Goal: Information Seeking & Learning: Learn about a topic

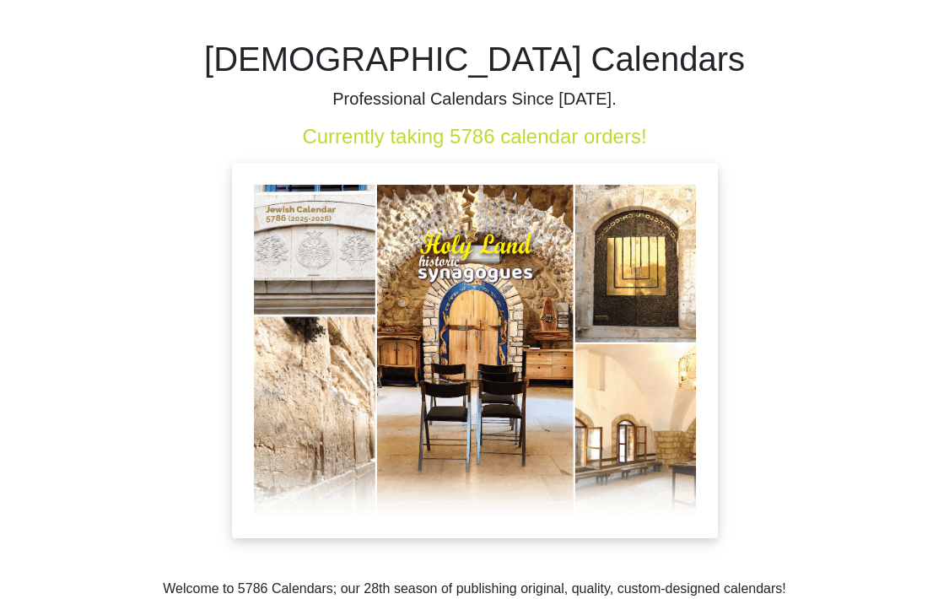
scroll to position [82, 0]
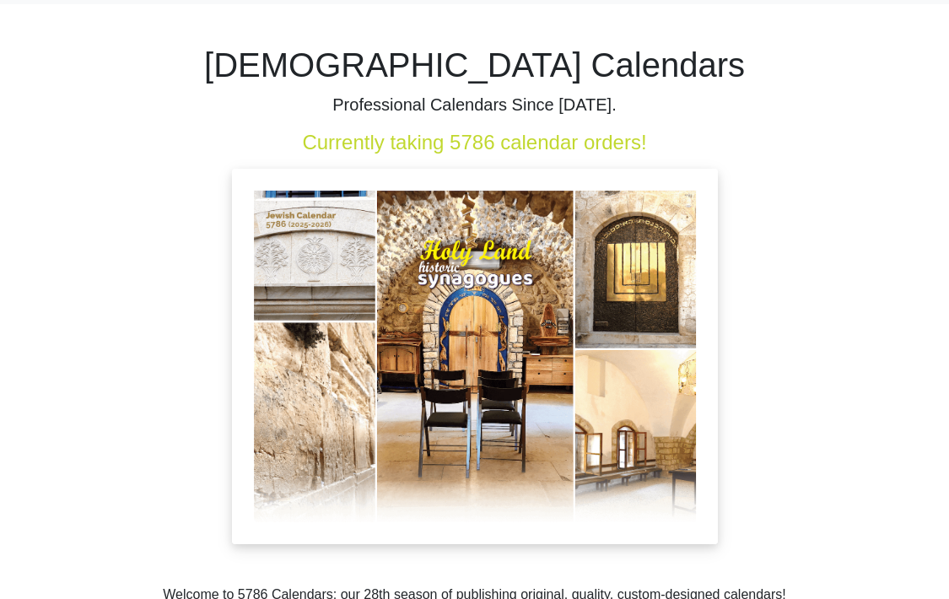
click at [457, 336] on img at bounding box center [475, 357] width 486 height 376
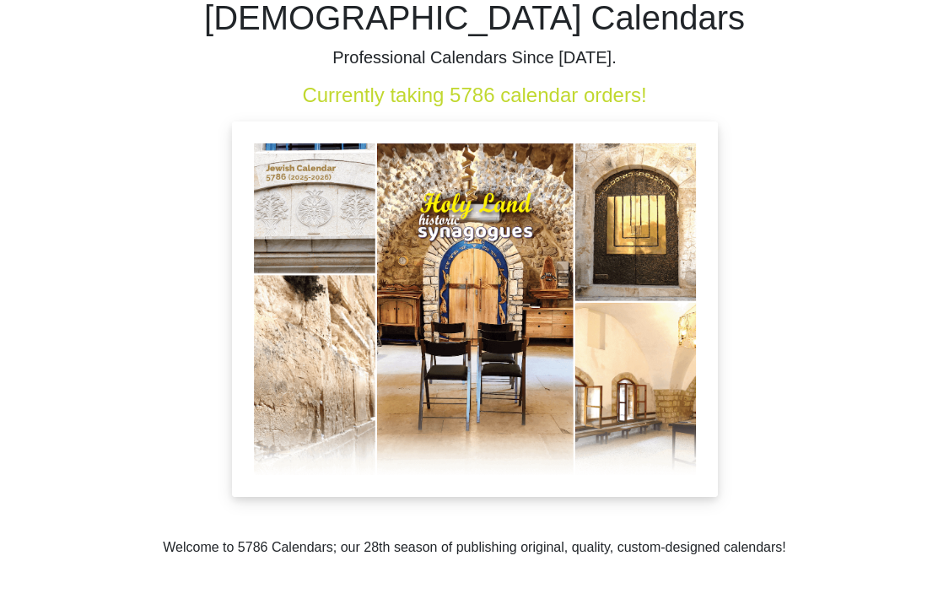
scroll to position [132, 0]
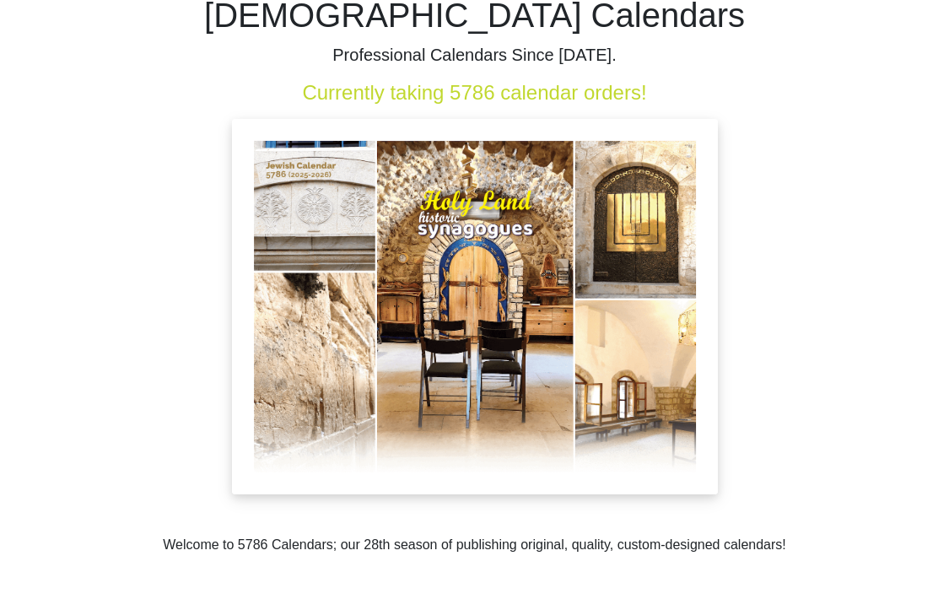
click at [527, 387] on img at bounding box center [475, 307] width 486 height 376
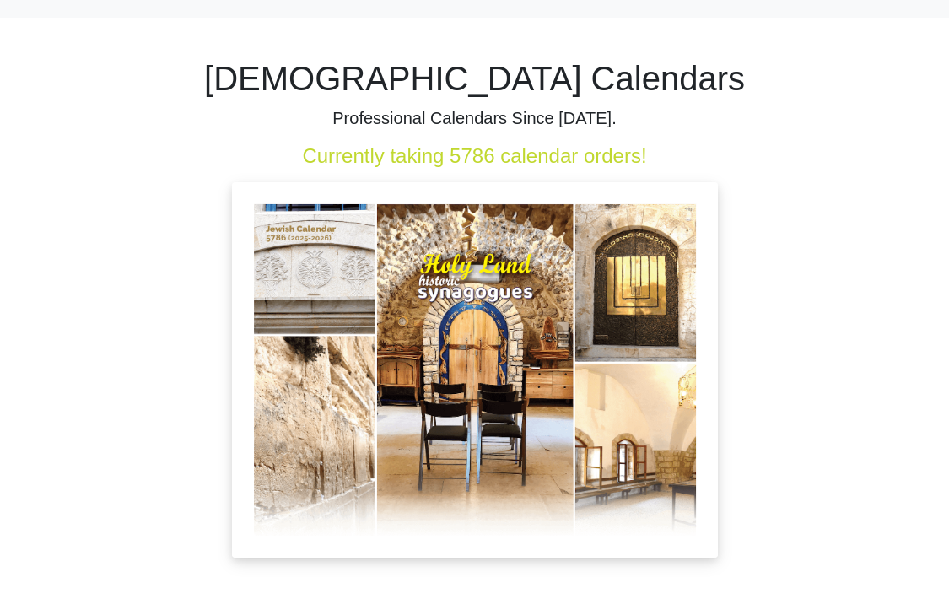
scroll to position [72, 0]
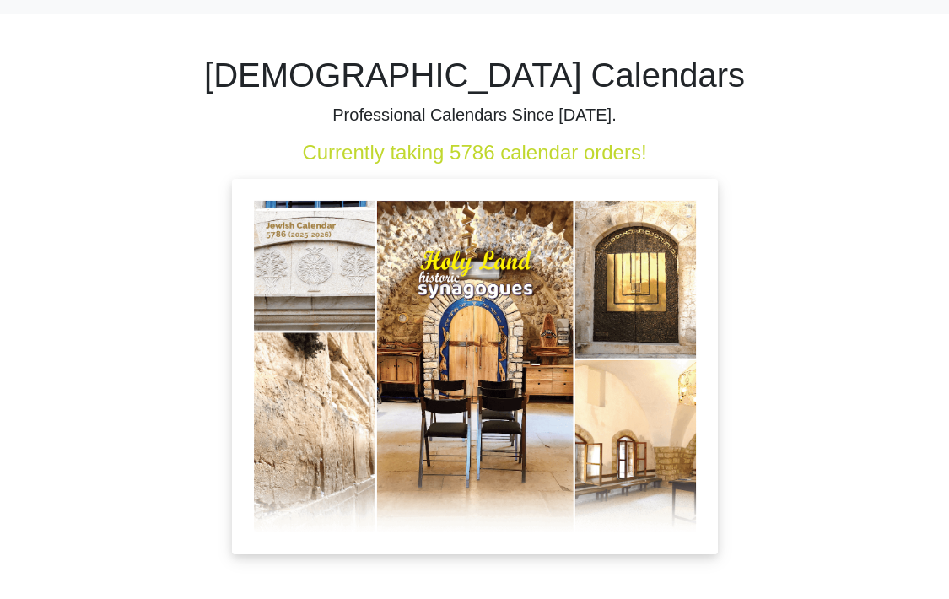
click at [527, 387] on img at bounding box center [475, 367] width 486 height 376
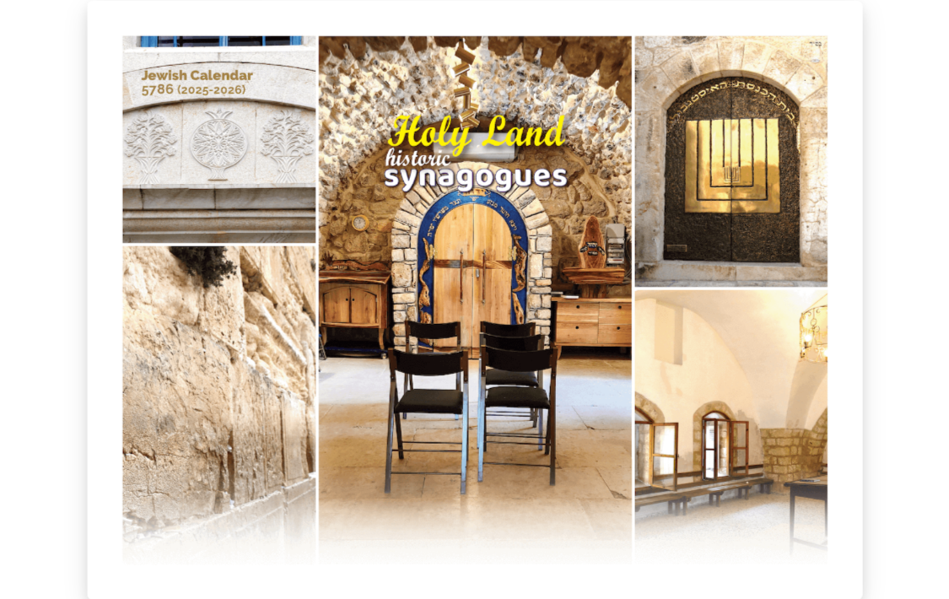
click at [440, 277] on img at bounding box center [475, 300] width 776 height 599
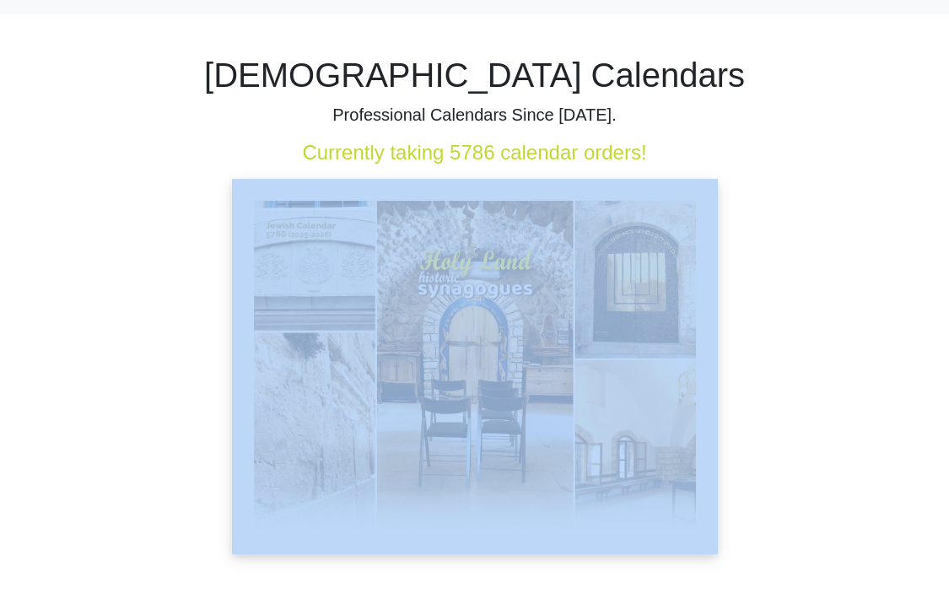
click at [440, 277] on img at bounding box center [475, 367] width 486 height 376
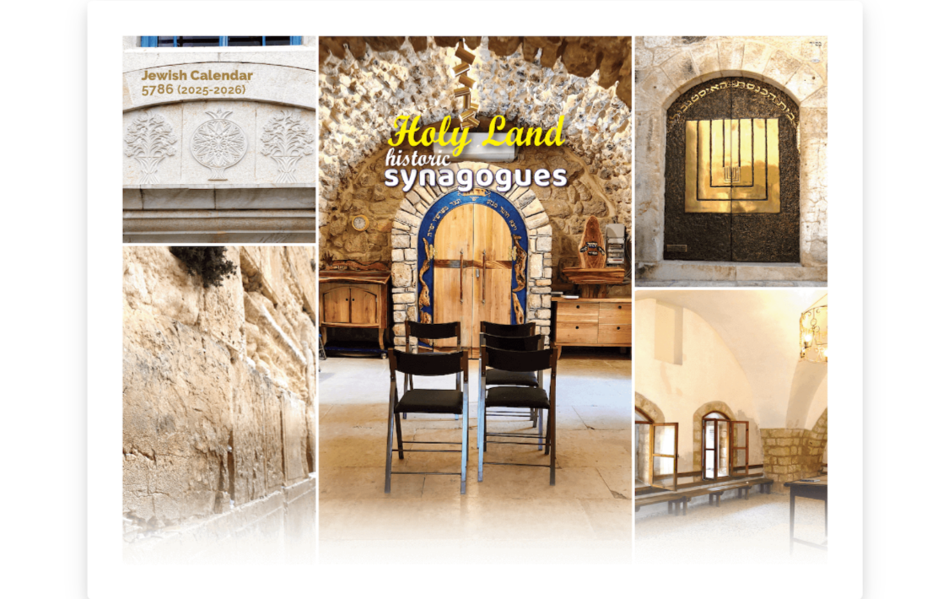
click at [440, 277] on img at bounding box center [475, 300] width 776 height 599
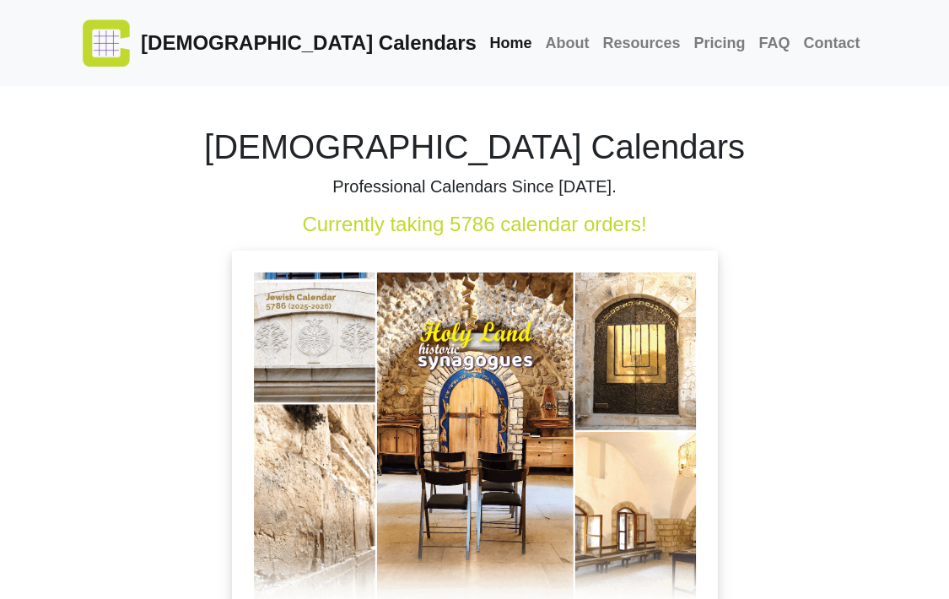
scroll to position [0, 0]
click at [733, 43] on link "Pricing" at bounding box center [719, 43] width 65 height 36
click at [216, 452] on div at bounding box center [475, 439] width 785 height 376
click at [345, 447] on img at bounding box center [475, 439] width 486 height 376
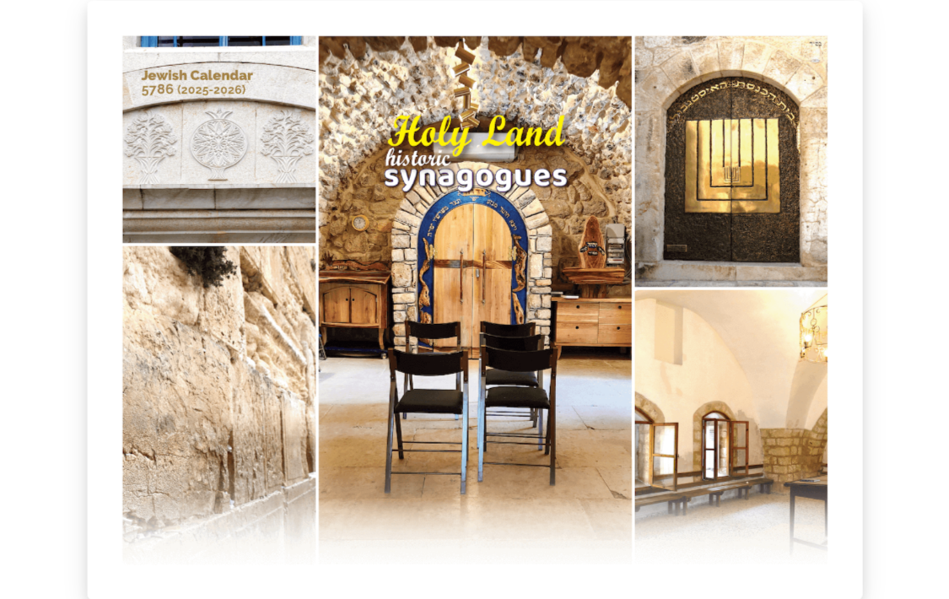
click at [345, 447] on img at bounding box center [475, 300] width 776 height 599
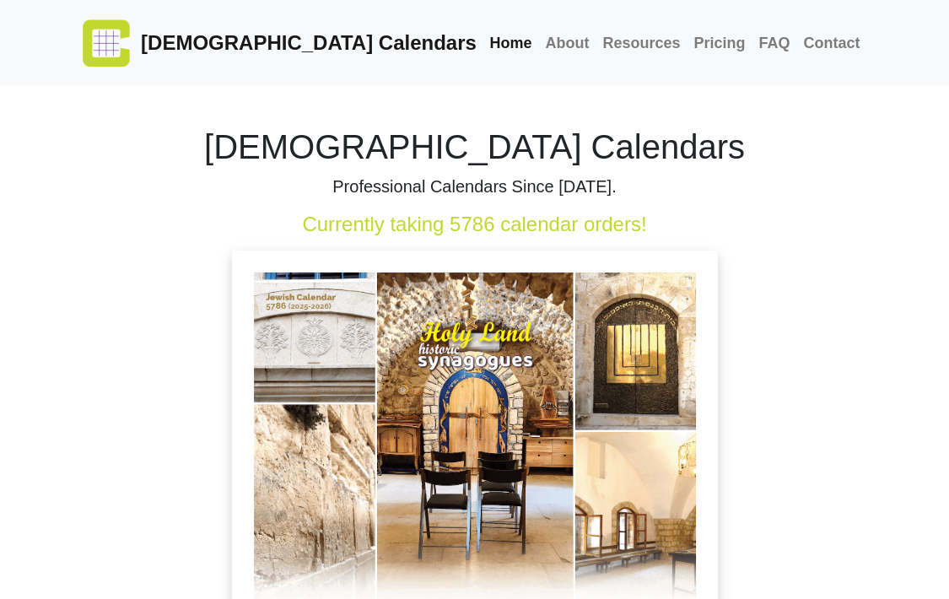
click at [345, 447] on img at bounding box center [475, 439] width 486 height 376
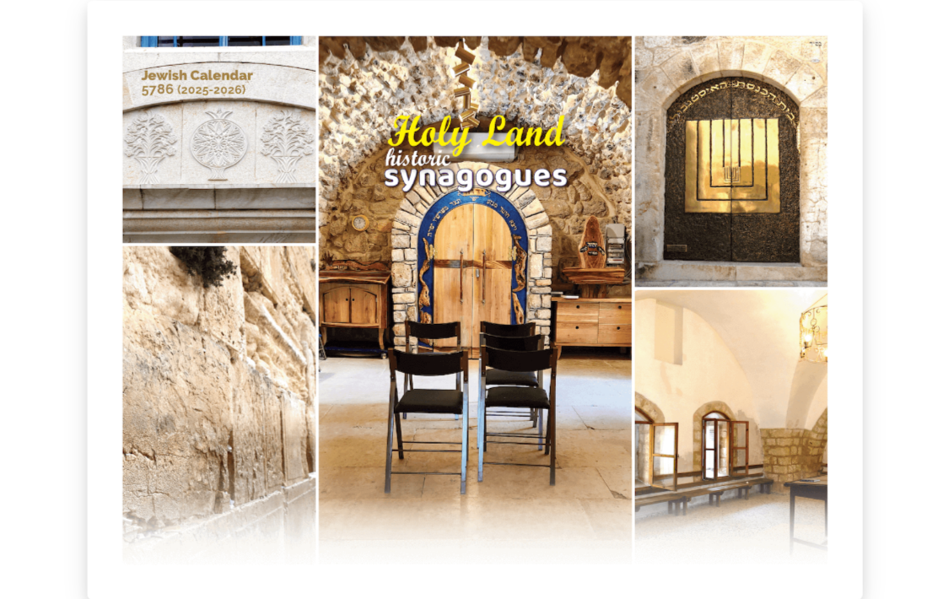
click at [345, 447] on img at bounding box center [475, 300] width 776 height 599
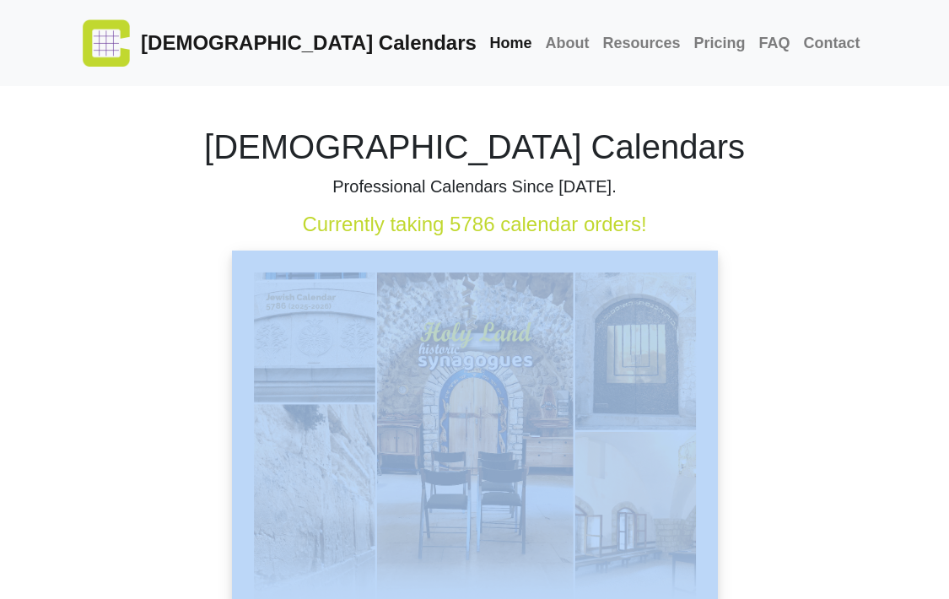
click at [345, 447] on img at bounding box center [475, 439] width 486 height 376
drag, startPoint x: 350, startPoint y: 446, endPoint x: 322, endPoint y: 446, distance: 28.7
click at [322, 446] on img at bounding box center [475, 439] width 486 height 376
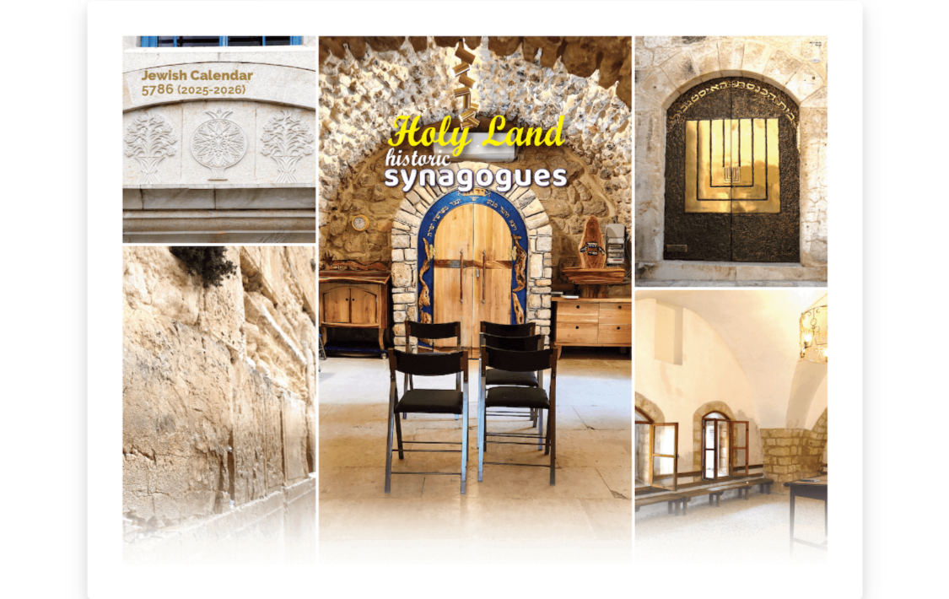
click at [322, 446] on img at bounding box center [475, 300] width 776 height 599
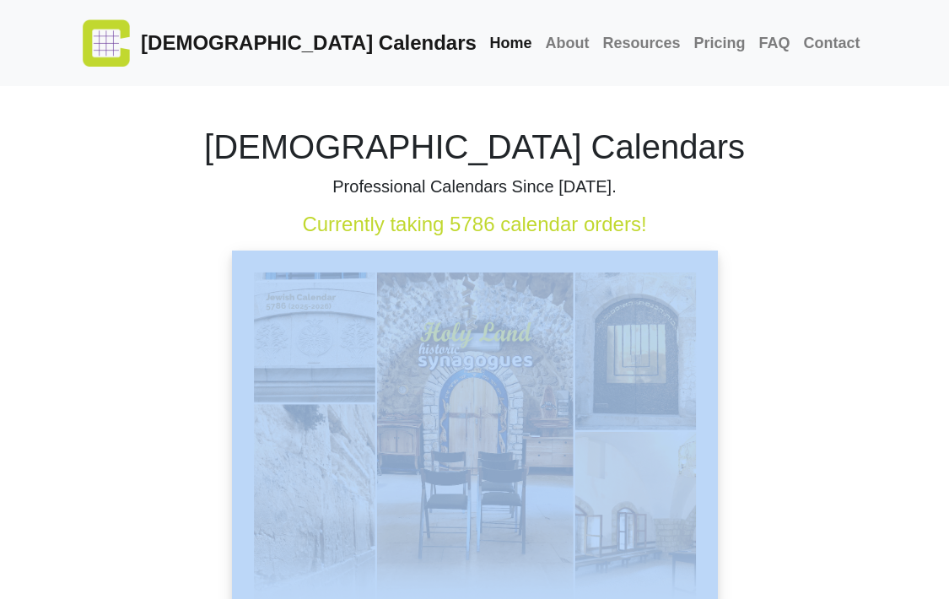
click at [322, 446] on img at bounding box center [475, 439] width 486 height 376
click at [364, 469] on img at bounding box center [475, 439] width 486 height 376
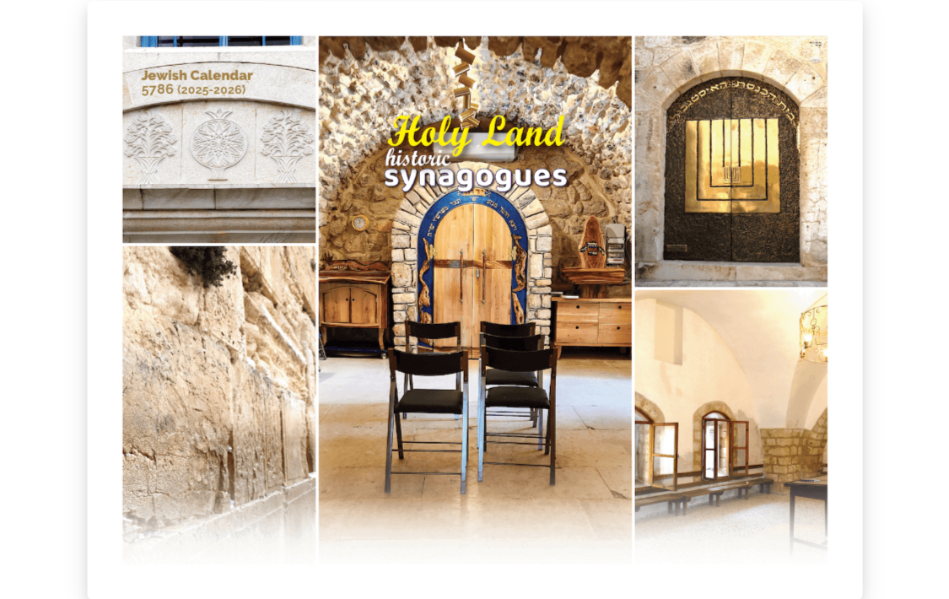
click at [895, 224] on div at bounding box center [474, 299] width 949 height 599
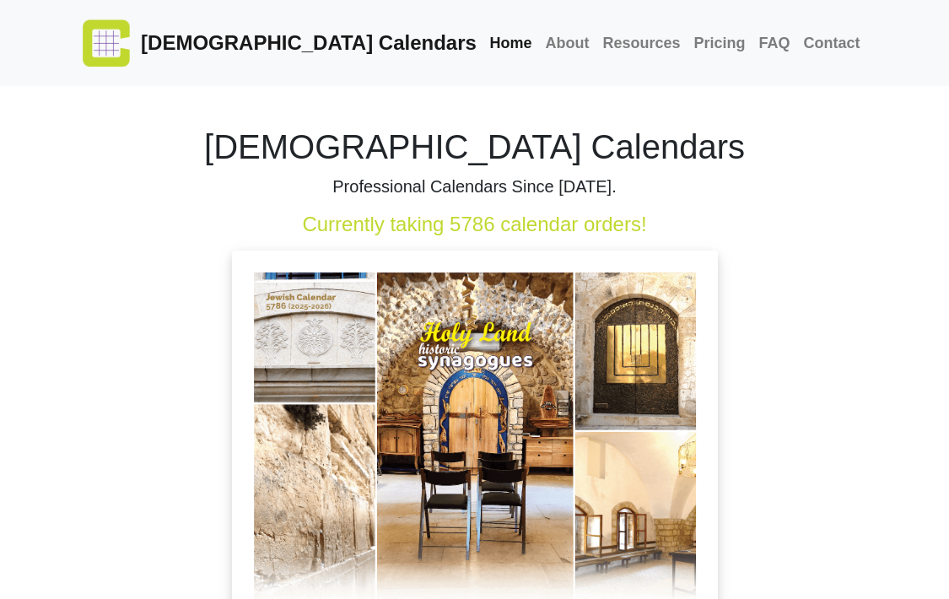
click at [493, 306] on img at bounding box center [475, 439] width 486 height 376
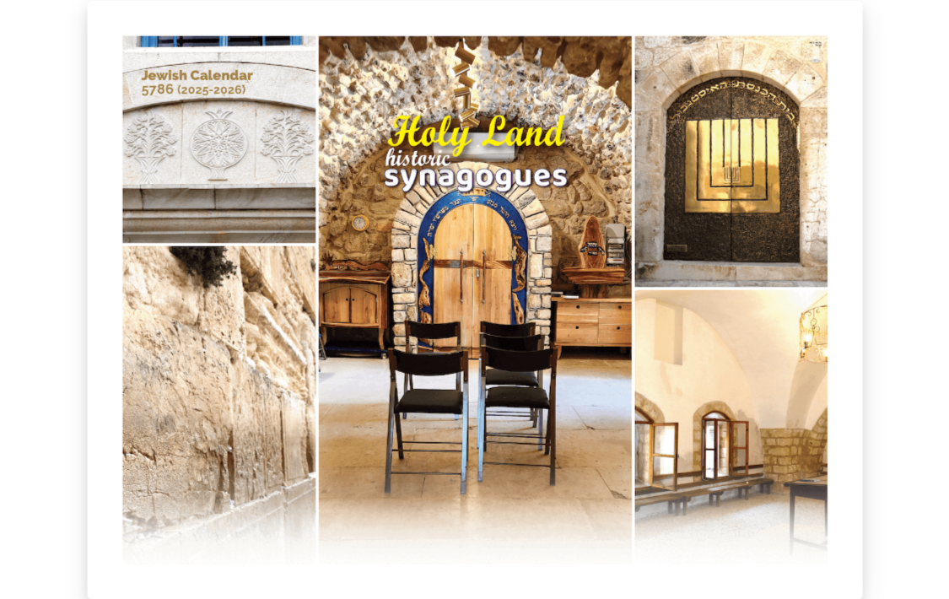
click at [408, 134] on img at bounding box center [475, 300] width 776 height 599
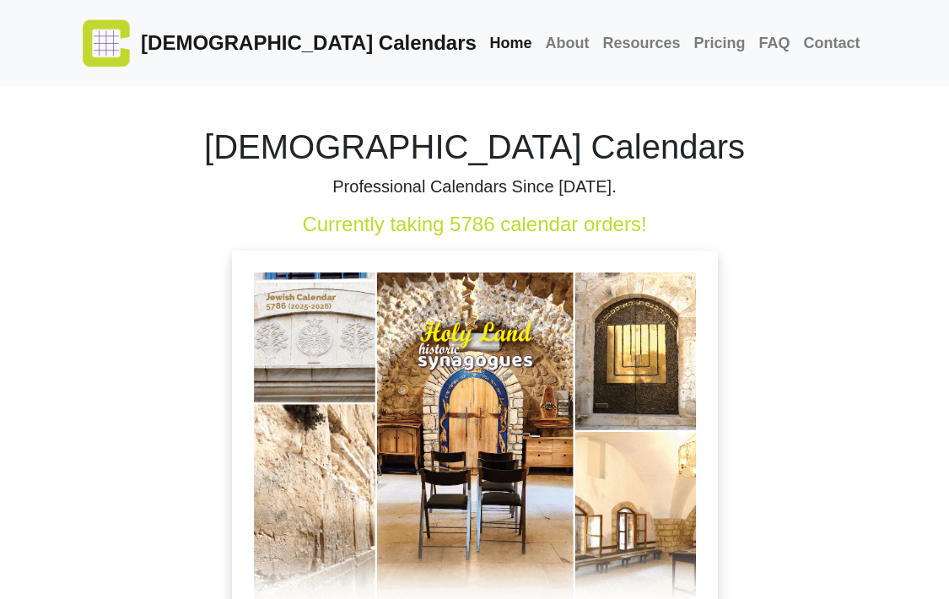
click at [362, 404] on img at bounding box center [475, 439] width 486 height 376
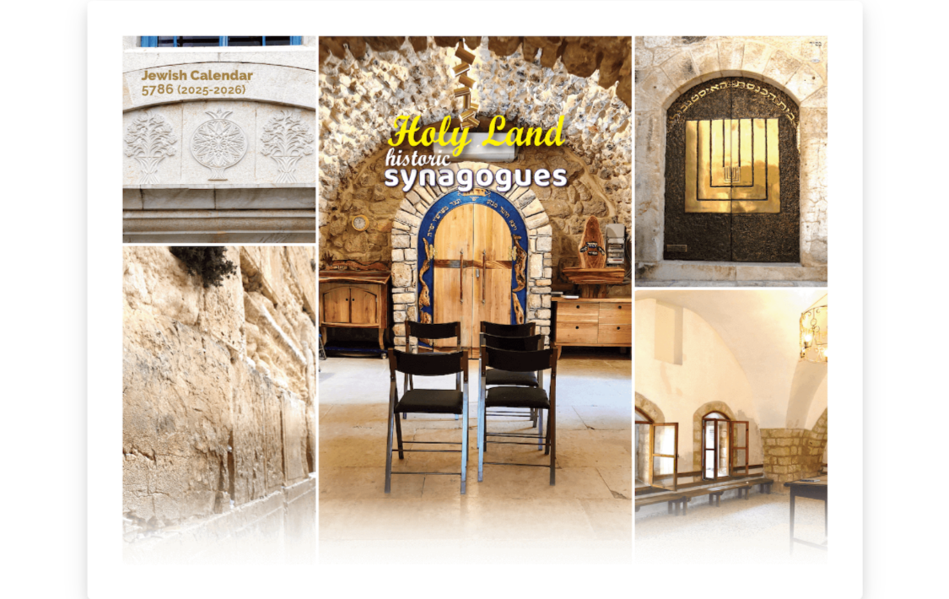
click at [362, 404] on img at bounding box center [475, 300] width 776 height 599
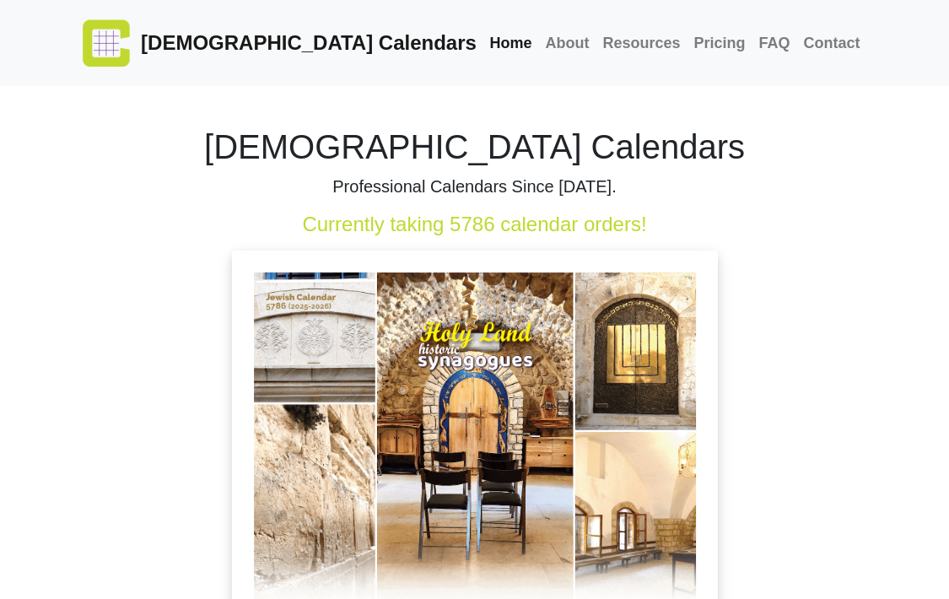
click at [362, 404] on img at bounding box center [475, 439] width 486 height 376
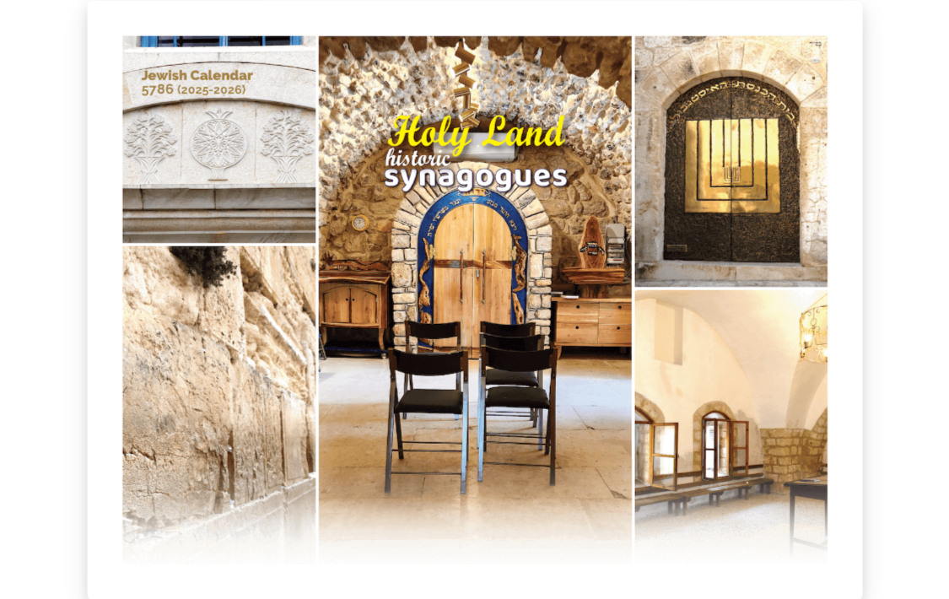
click at [362, 404] on img at bounding box center [475, 300] width 776 height 599
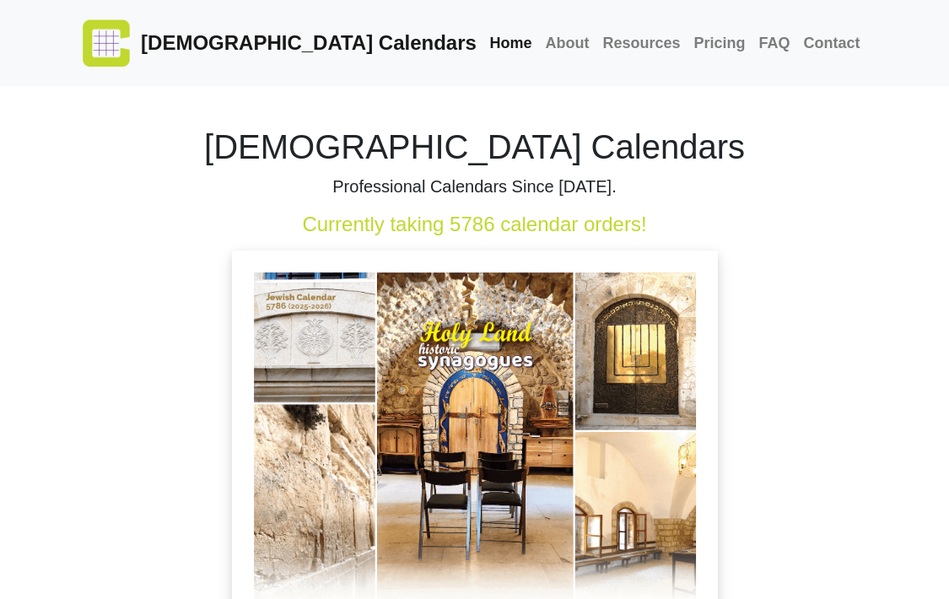
click at [362, 404] on img at bounding box center [475, 439] width 486 height 376
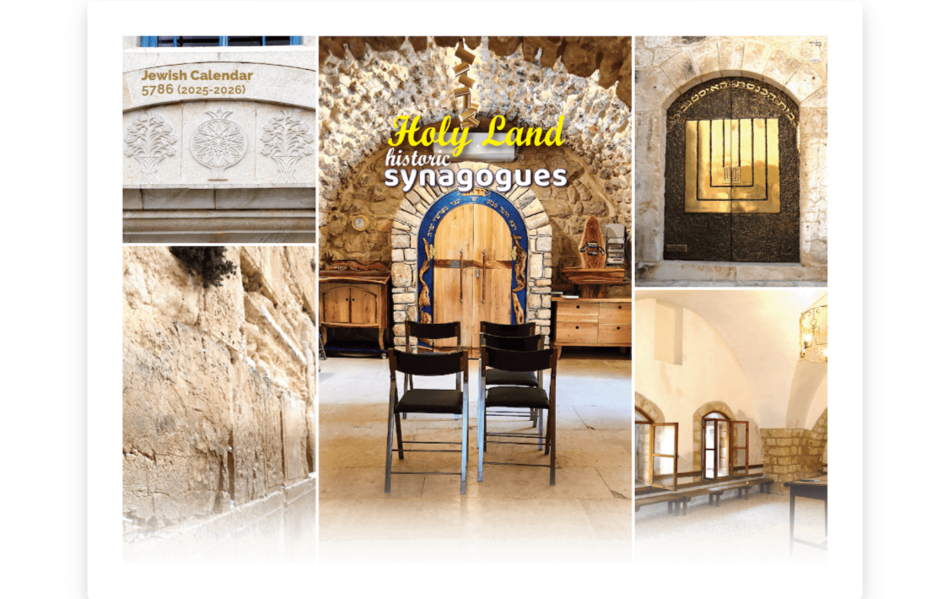
click at [405, 472] on img at bounding box center [475, 300] width 776 height 599
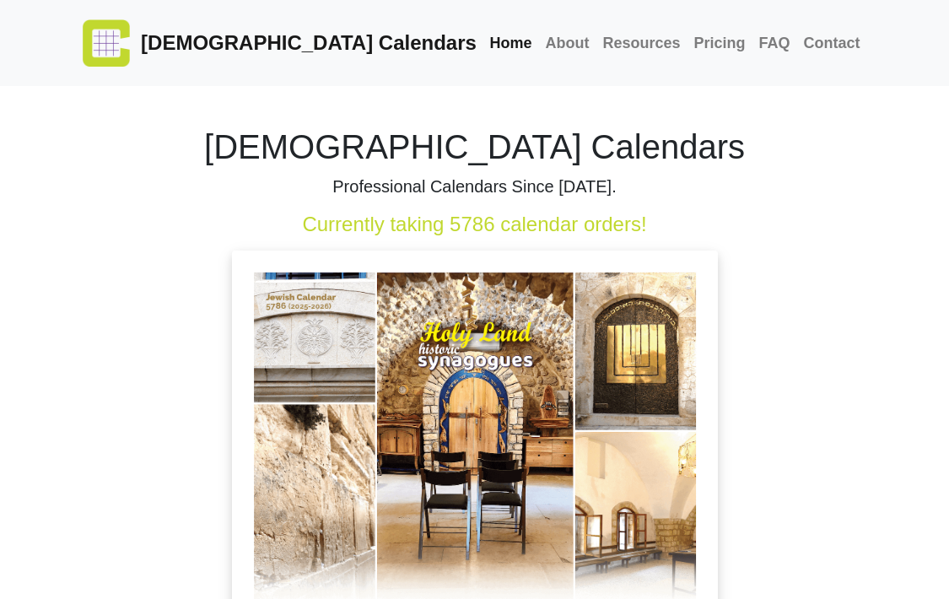
click at [465, 449] on img at bounding box center [475, 439] width 486 height 376
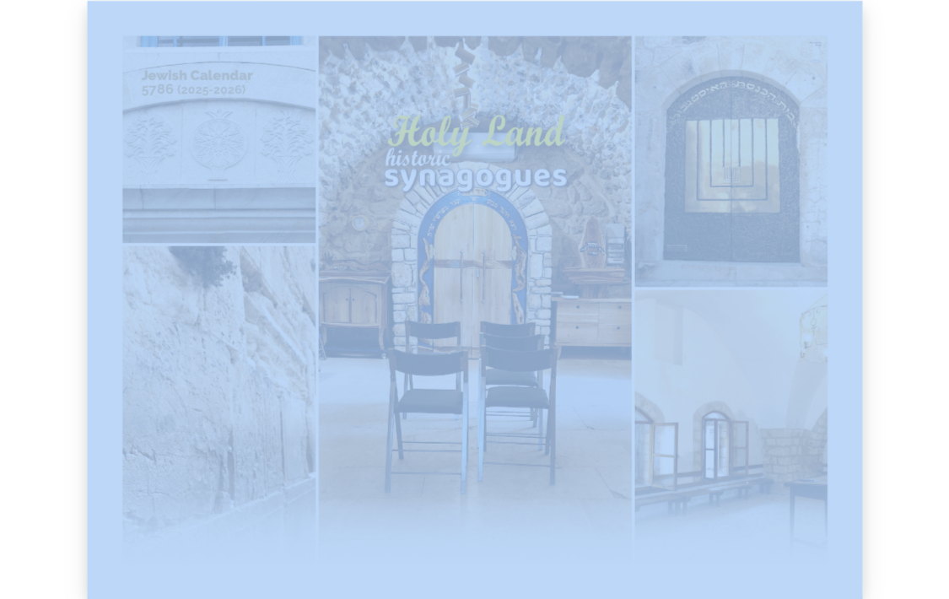
click at [465, 449] on img at bounding box center [475, 300] width 776 height 599
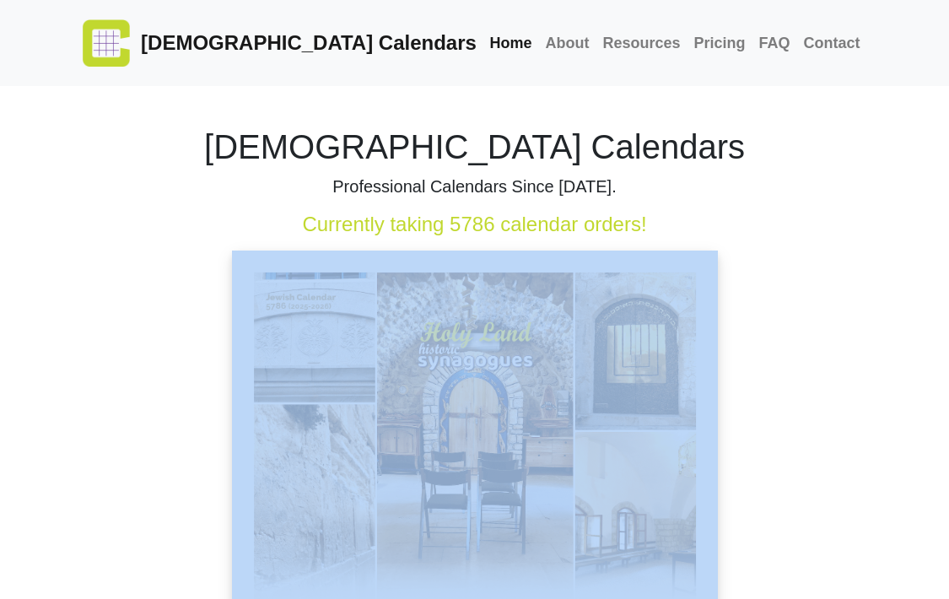
click at [465, 449] on img at bounding box center [475, 439] width 486 height 376
click at [500, 333] on img at bounding box center [475, 439] width 486 height 376
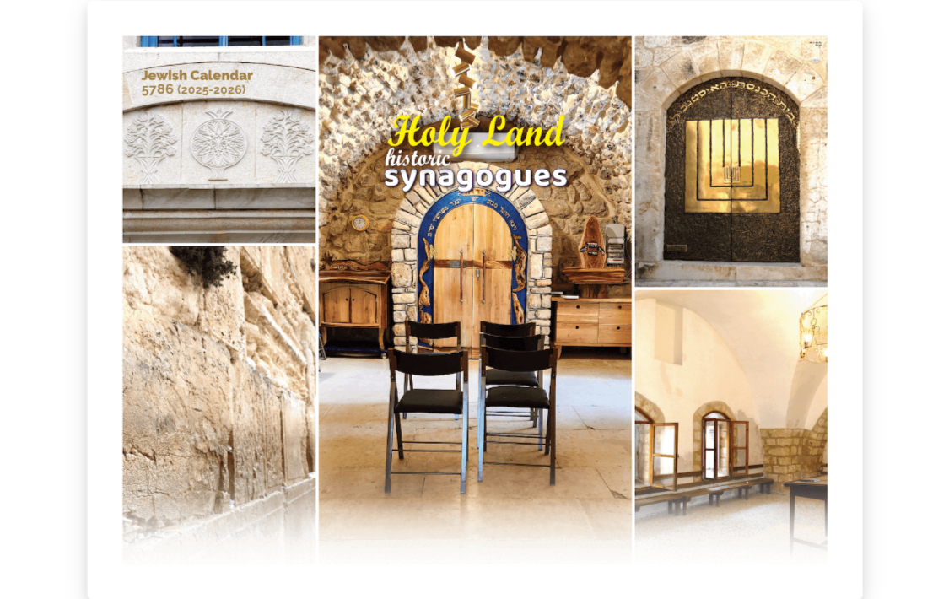
click at [500, 333] on img at bounding box center [475, 300] width 776 height 599
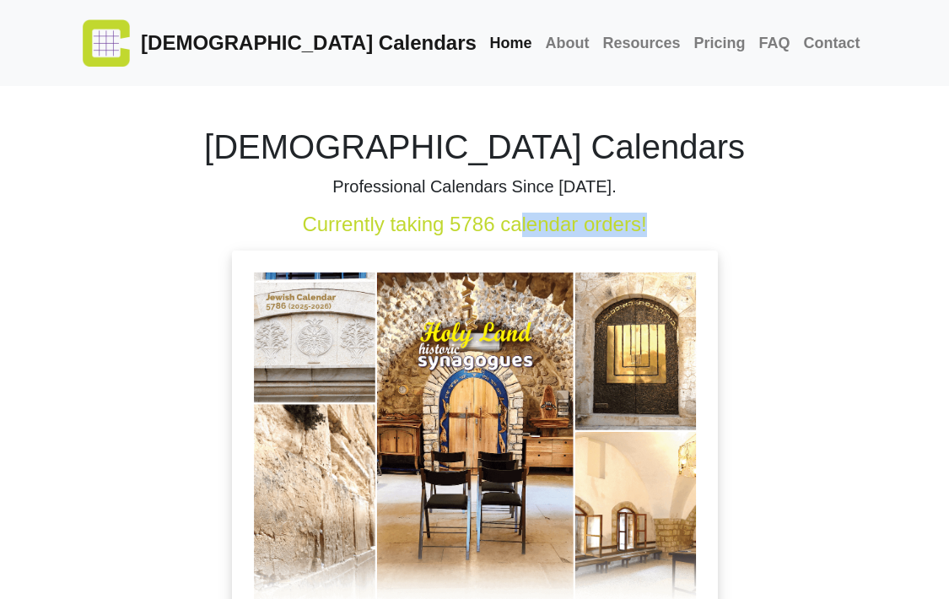
drag, startPoint x: 531, startPoint y: 187, endPoint x: 464, endPoint y: 414, distance: 236.6
click at [464, 414] on div "Chabad Calendars Professional Calendars Since 1998. Currently taking 5786 calen…" at bounding box center [475, 393] width 810 height 614
click at [464, 414] on img at bounding box center [475, 439] width 486 height 376
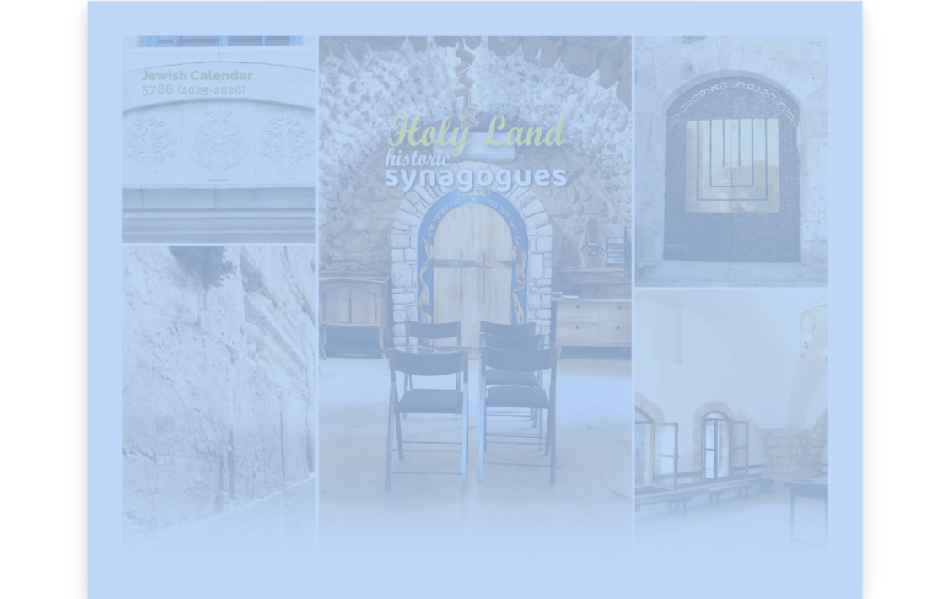
click at [464, 414] on img at bounding box center [475, 300] width 776 height 599
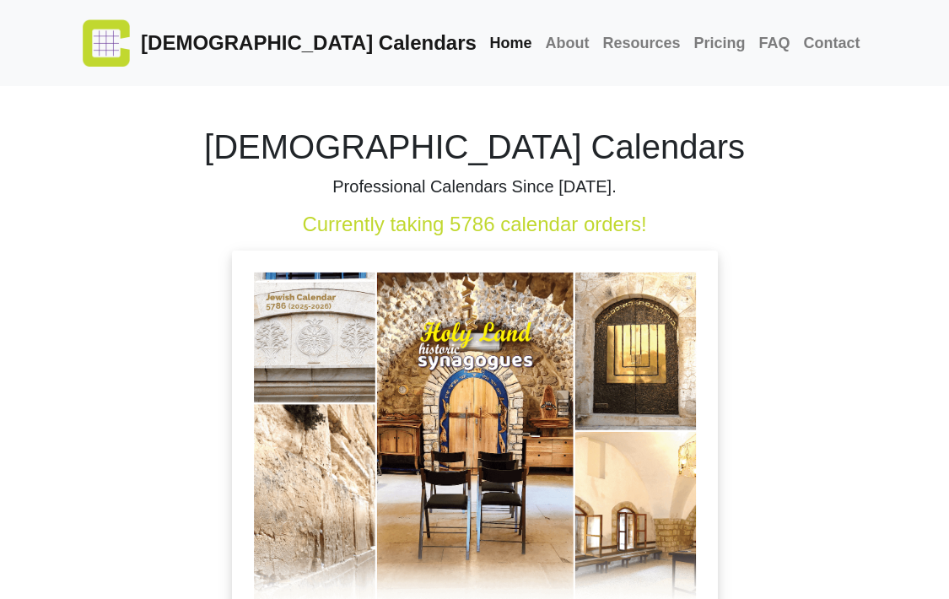
click at [208, 159] on h1 "[DEMOGRAPHIC_DATA] Calendars" at bounding box center [475, 147] width 785 height 41
click at [360, 295] on img at bounding box center [475, 439] width 486 height 376
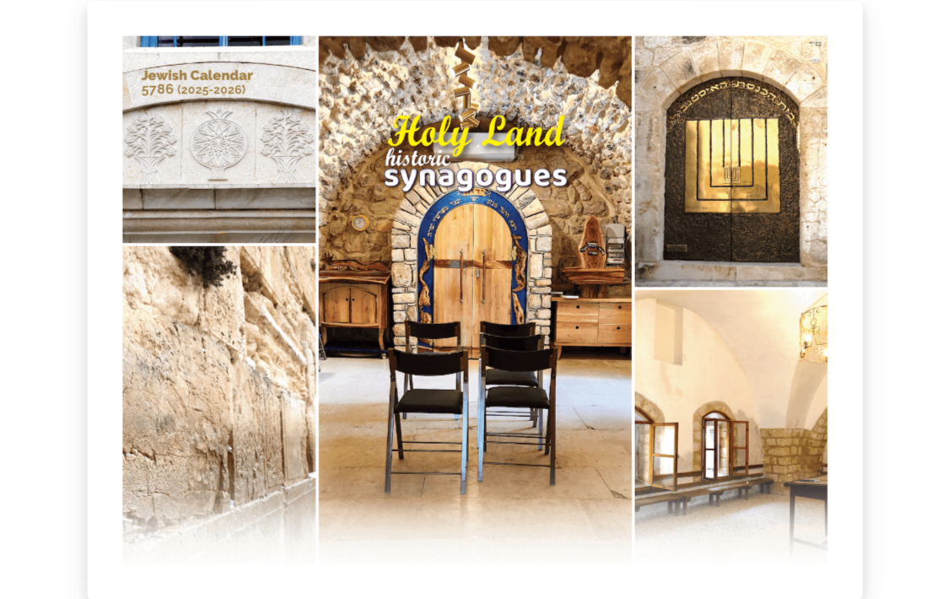
click at [324, 491] on img at bounding box center [475, 300] width 776 height 599
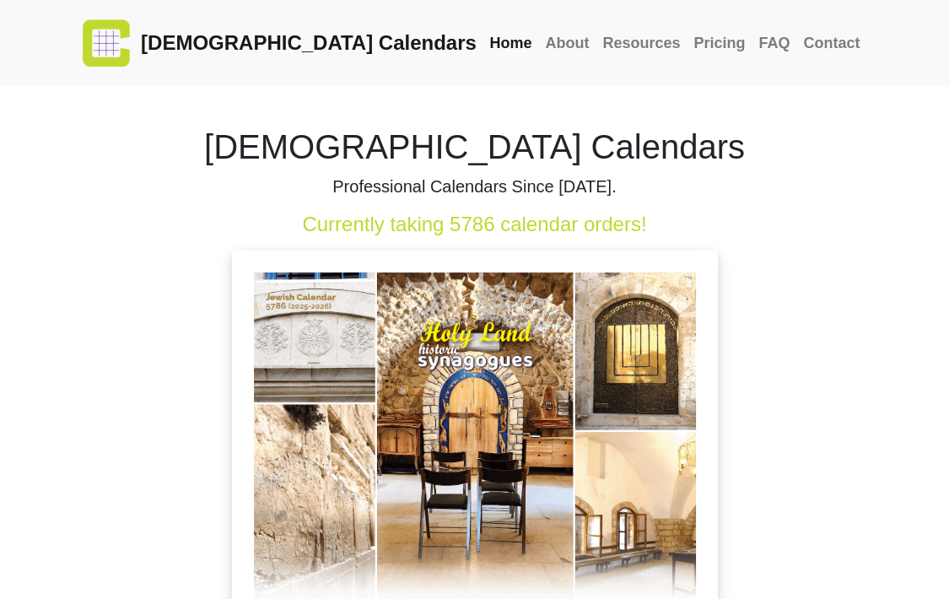
click at [440, 453] on img at bounding box center [475, 439] width 486 height 376
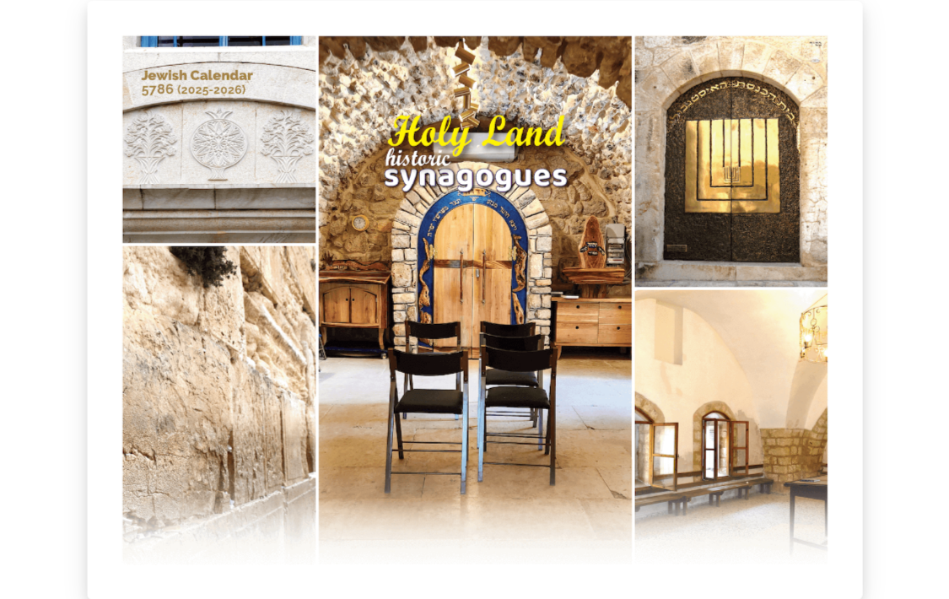
click at [440, 453] on img at bounding box center [475, 300] width 776 height 599
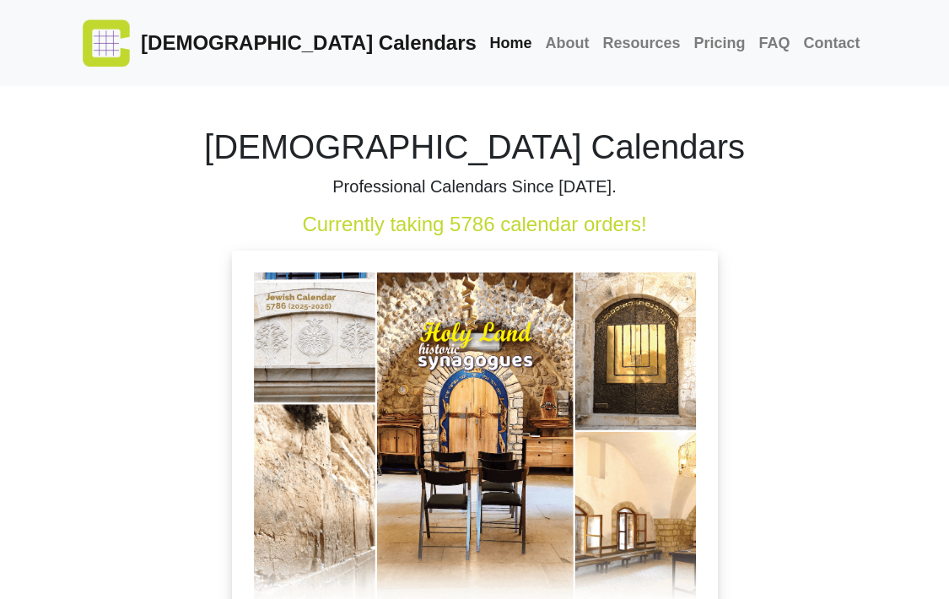
click at [440, 453] on img at bounding box center [475, 439] width 486 height 376
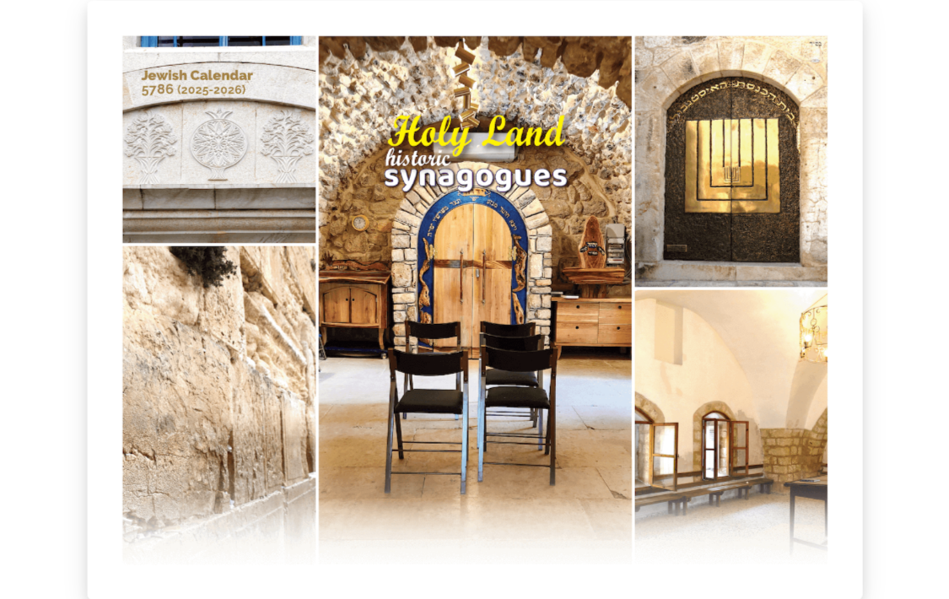
click at [440, 453] on img at bounding box center [475, 300] width 776 height 599
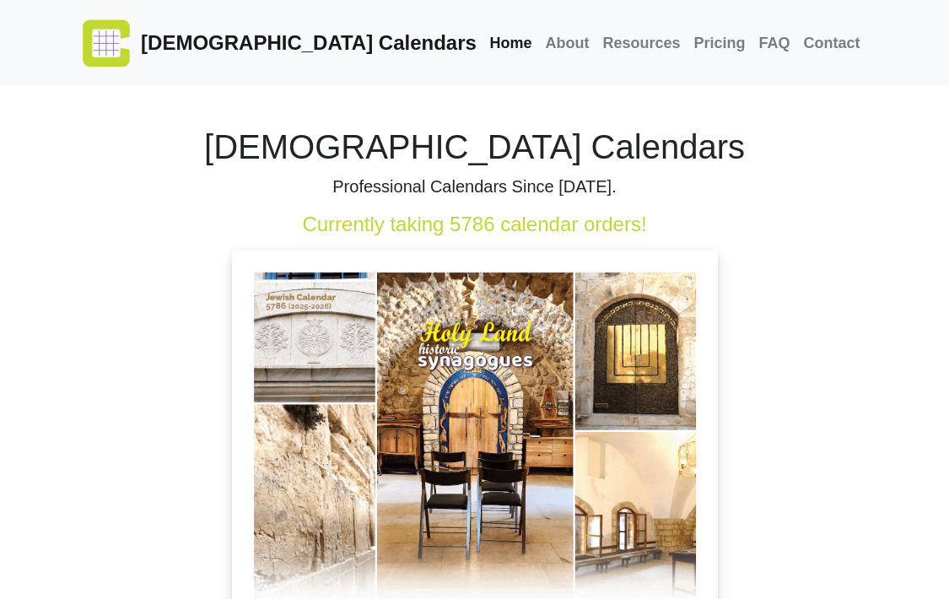
click at [440, 453] on img at bounding box center [475, 439] width 486 height 376
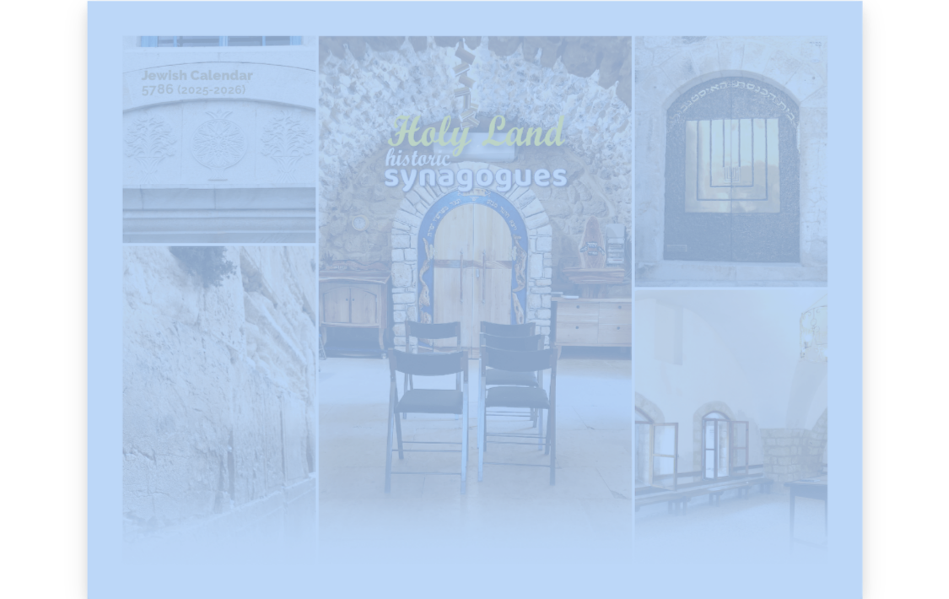
click at [440, 453] on img at bounding box center [475, 300] width 776 height 599
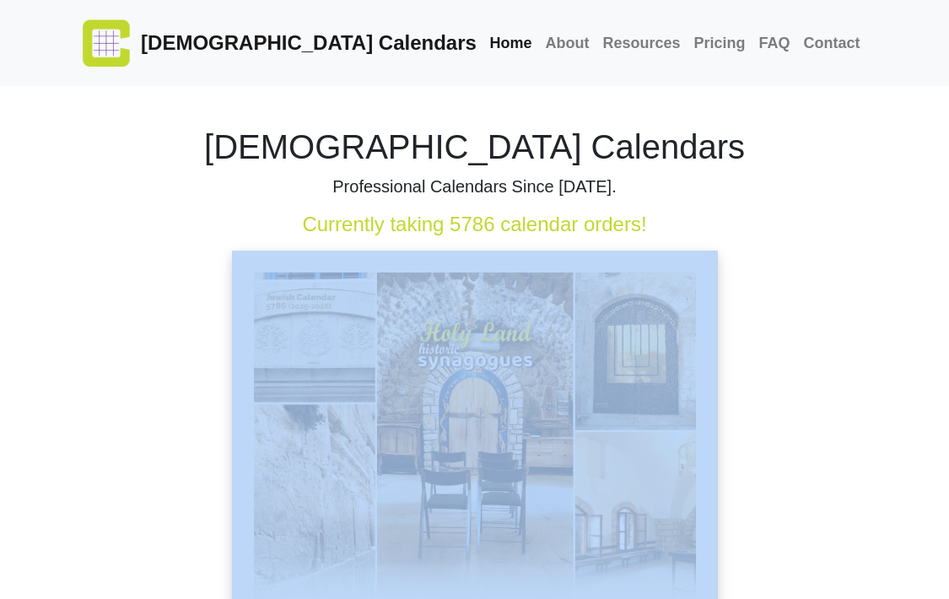
click at [440, 453] on img at bounding box center [475, 439] width 486 height 376
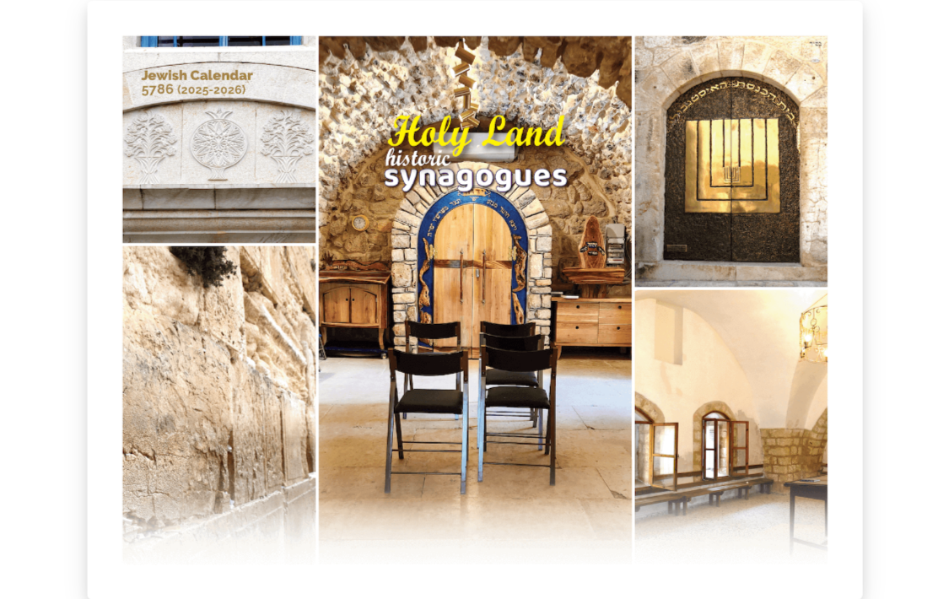
click at [440, 453] on img at bounding box center [475, 300] width 776 height 599
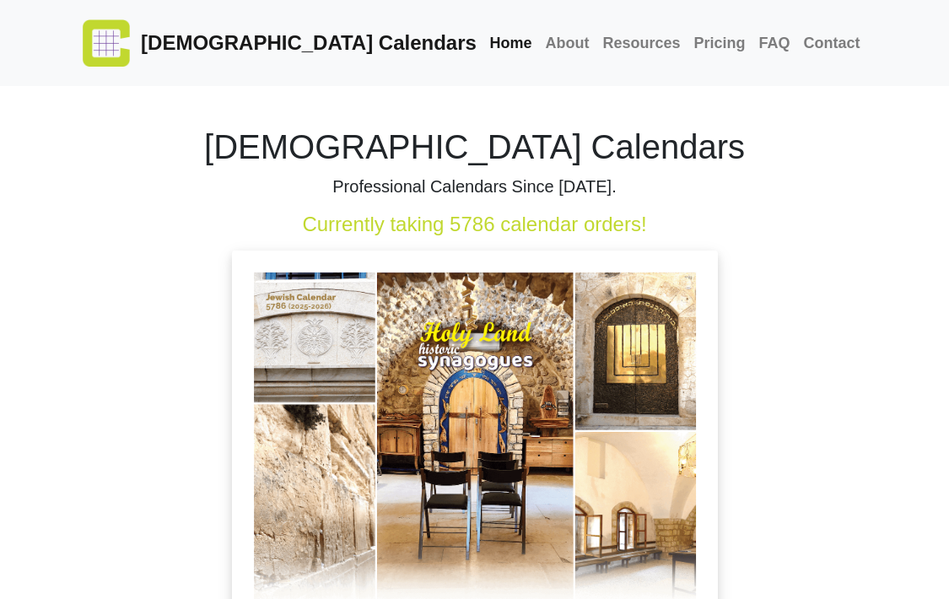
click at [440, 453] on img at bounding box center [475, 439] width 486 height 376
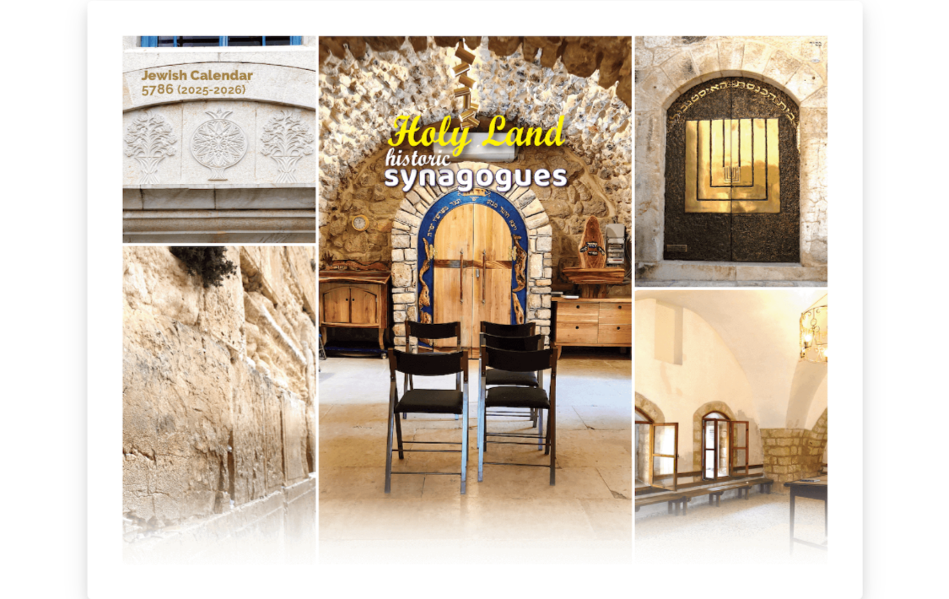
click at [440, 453] on img at bounding box center [475, 300] width 776 height 599
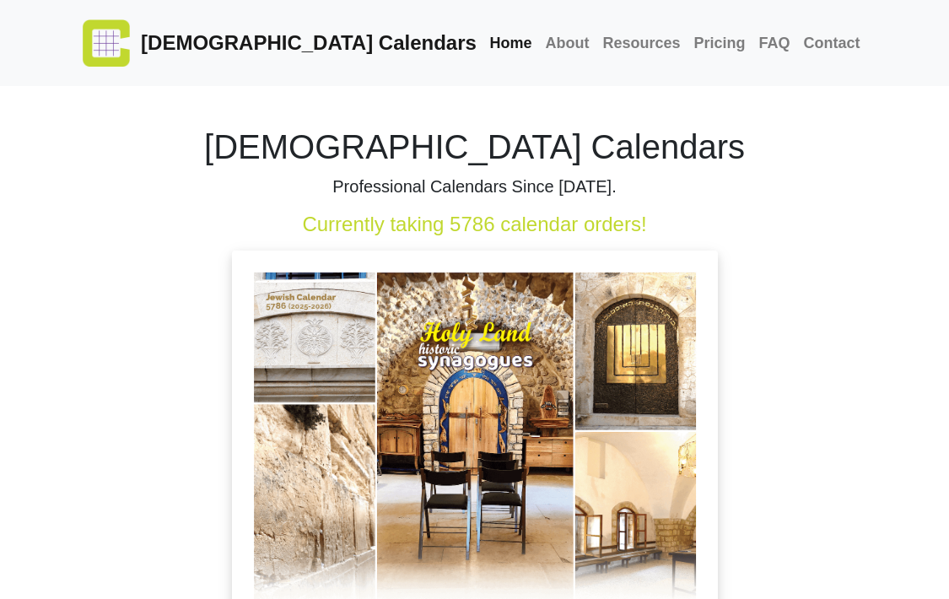
click at [440, 453] on img at bounding box center [475, 439] width 486 height 376
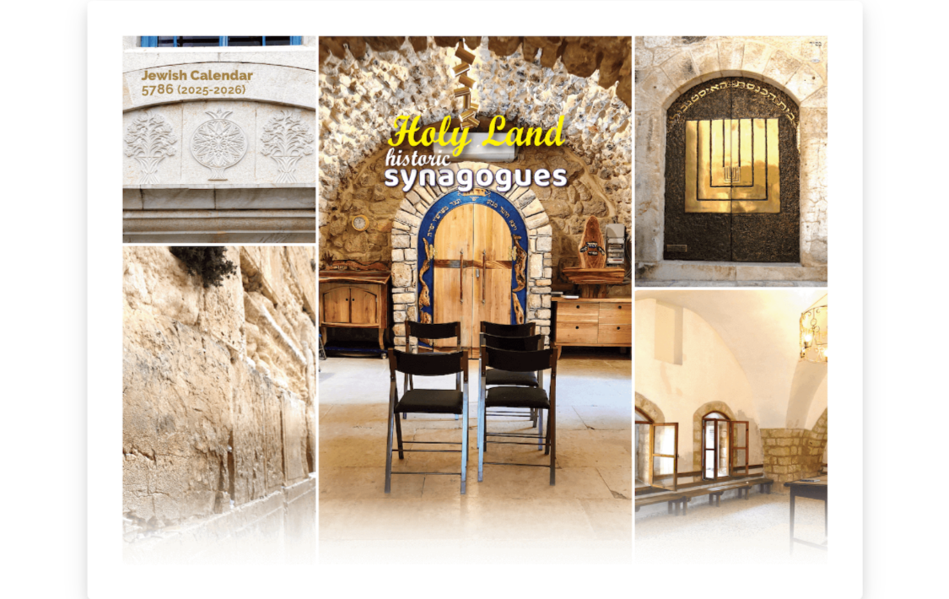
click at [440, 453] on img at bounding box center [475, 300] width 776 height 599
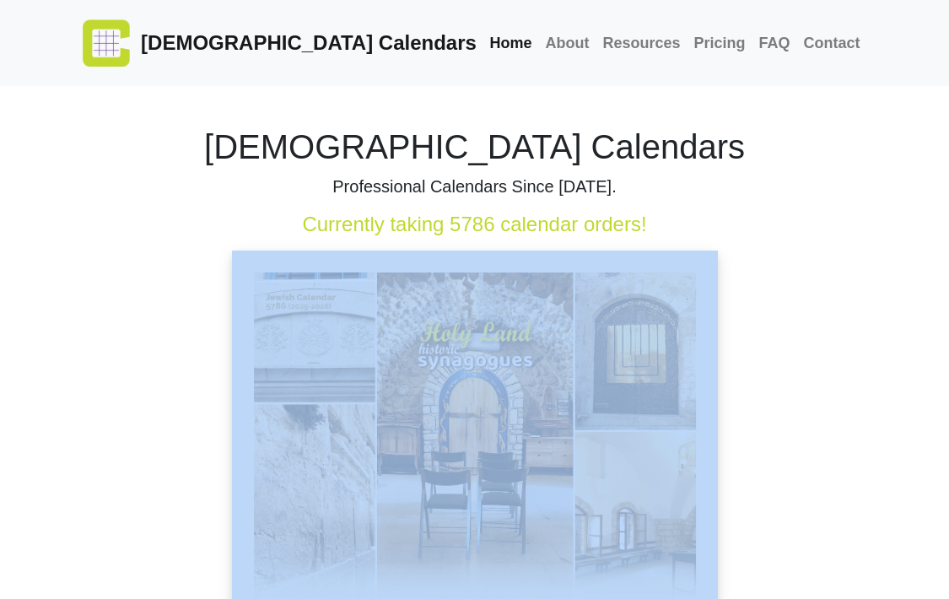
click at [440, 453] on img at bounding box center [475, 439] width 486 height 376
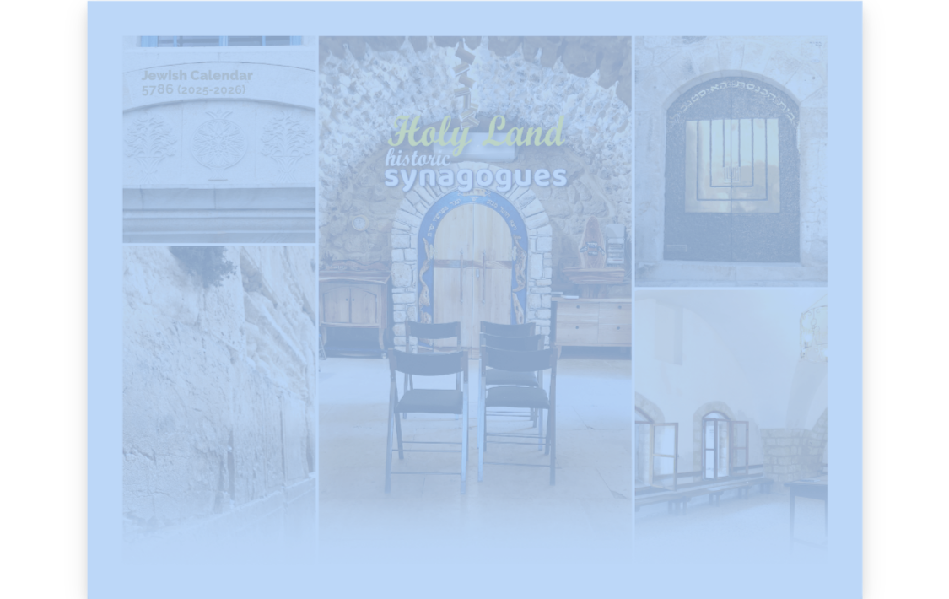
click at [440, 453] on img at bounding box center [475, 300] width 776 height 599
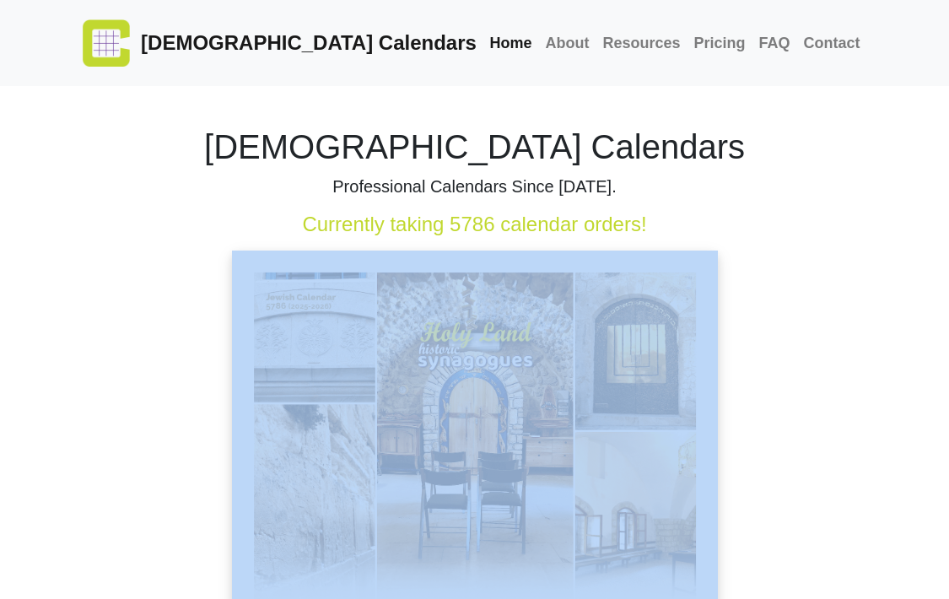
click at [440, 453] on img at bounding box center [475, 439] width 486 height 376
